Goal: Contribute content: Add original content to the website for others to see

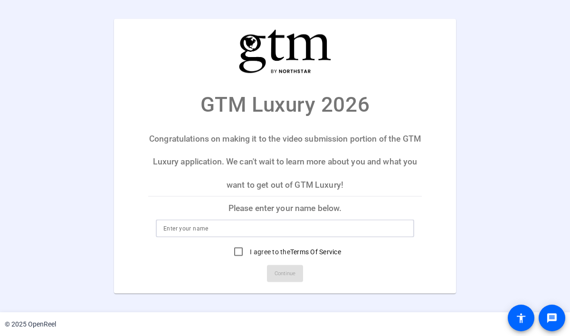
click at [224, 229] on input at bounding box center [284, 228] width 243 height 11
type input "[PERSON_NAME]"
click at [238, 252] on input "I agree to the Terms Of Service" at bounding box center [238, 251] width 19 height 19
checkbox input "true"
click at [280, 273] on span "Continue" at bounding box center [284, 273] width 21 height 14
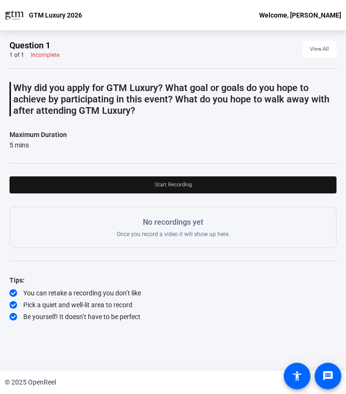
click at [183, 186] on span "Start Recording" at bounding box center [173, 185] width 37 height 14
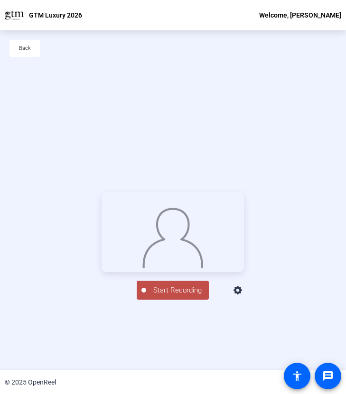
click at [167, 296] on span "Start Recording" at bounding box center [177, 290] width 63 height 11
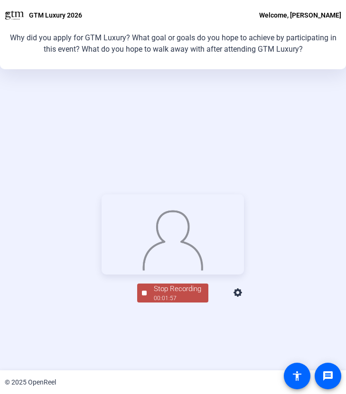
scroll to position [71, 0]
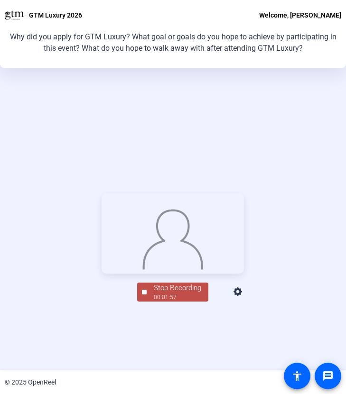
click at [167, 294] on div "Stop Recording" at bounding box center [177, 288] width 47 height 11
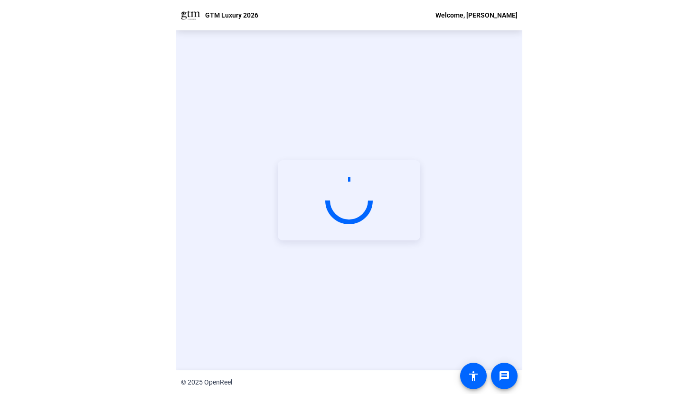
scroll to position [0, 0]
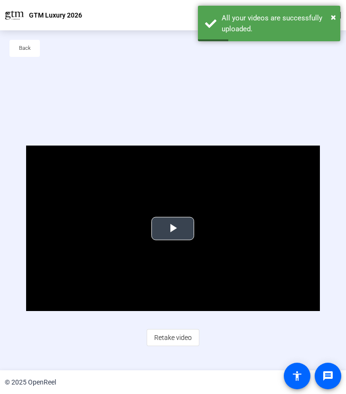
click at [173, 229] on span "Video Player" at bounding box center [173, 229] width 0 height 0
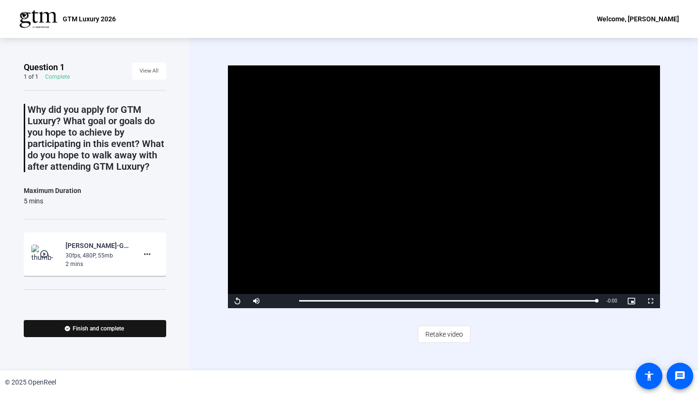
click at [110, 327] on span "Finish and complete" at bounding box center [98, 329] width 51 height 8
